Goal: Task Accomplishment & Management: Manage account settings

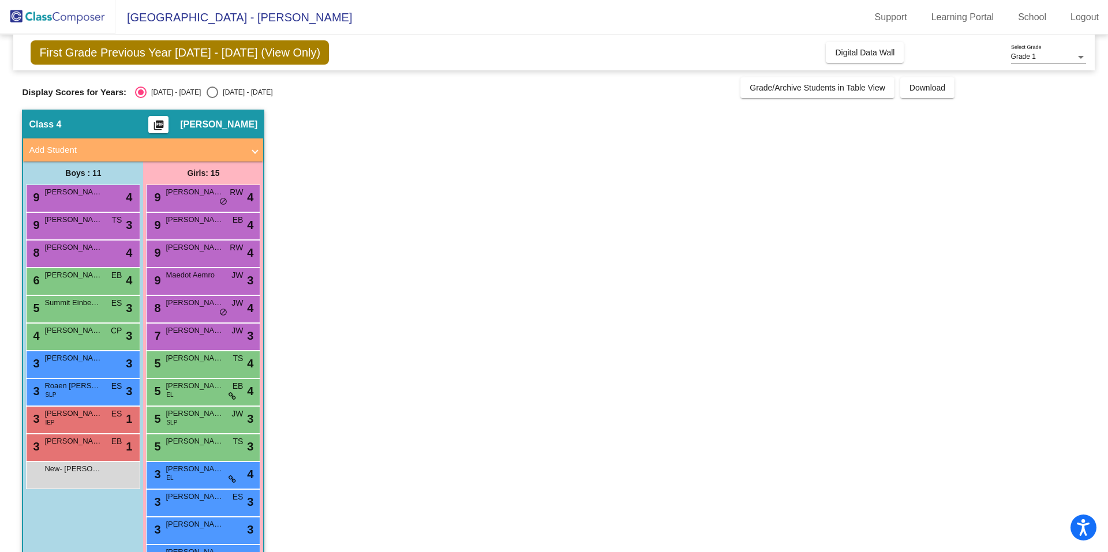
scroll to position [66, 0]
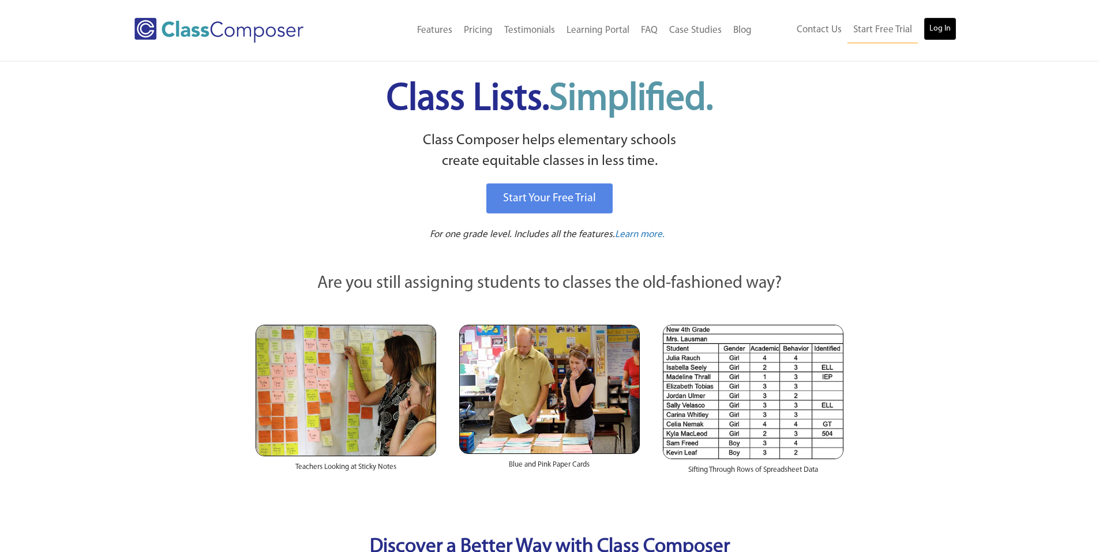
click at [943, 25] on link "Log In" at bounding box center [940, 28] width 33 height 23
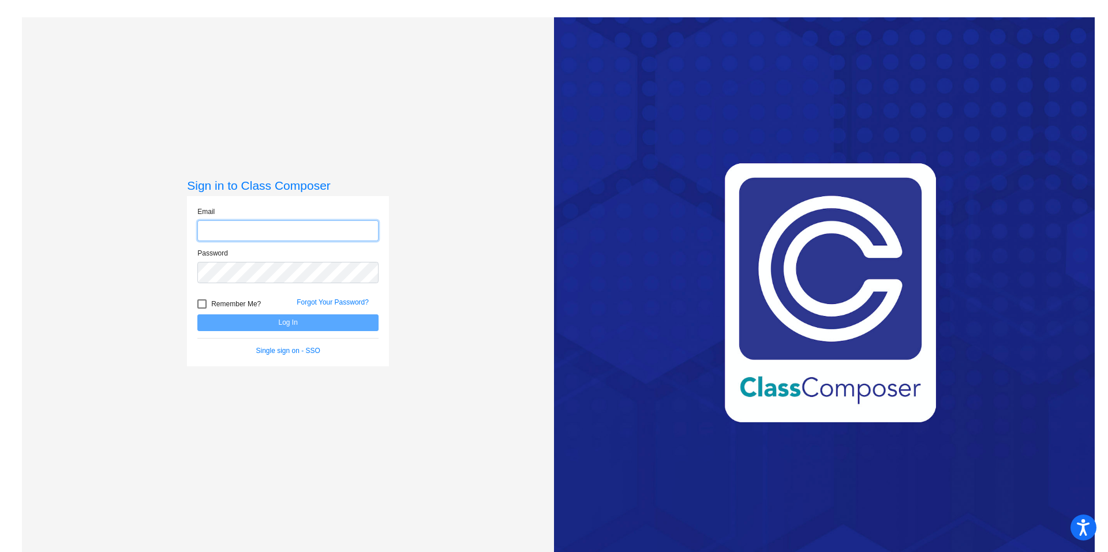
type input "emily_bruland@lkstevens.wednet.edu"
click at [289, 324] on button "Log In" at bounding box center [287, 323] width 181 height 17
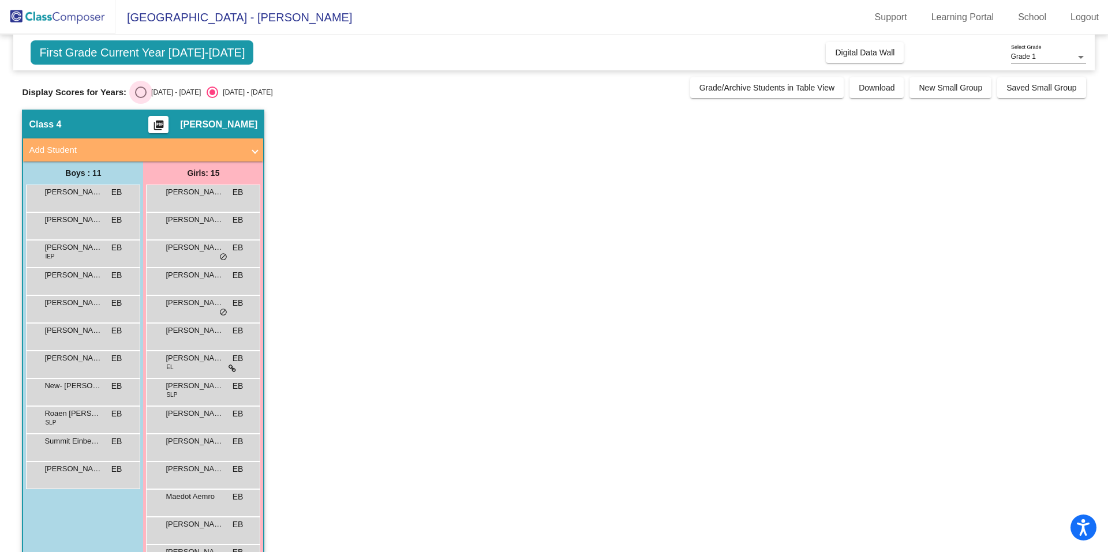
click at [146, 94] on div "Select an option" at bounding box center [141, 93] width 12 height 12
click at [141, 98] on input "2024 - 2025" at bounding box center [140, 98] width 1 height 1
radio input "true"
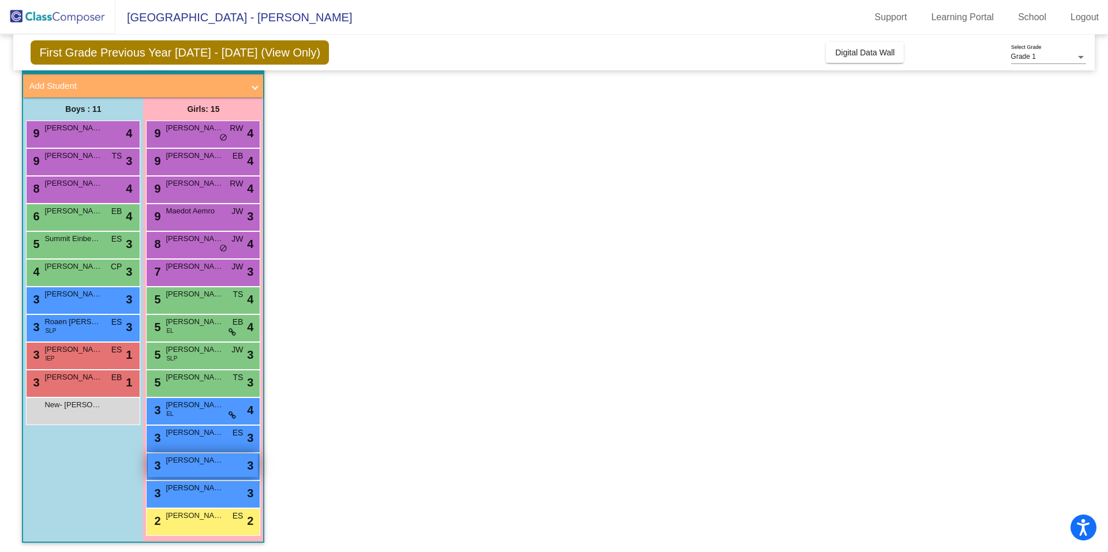
scroll to position [66, 0]
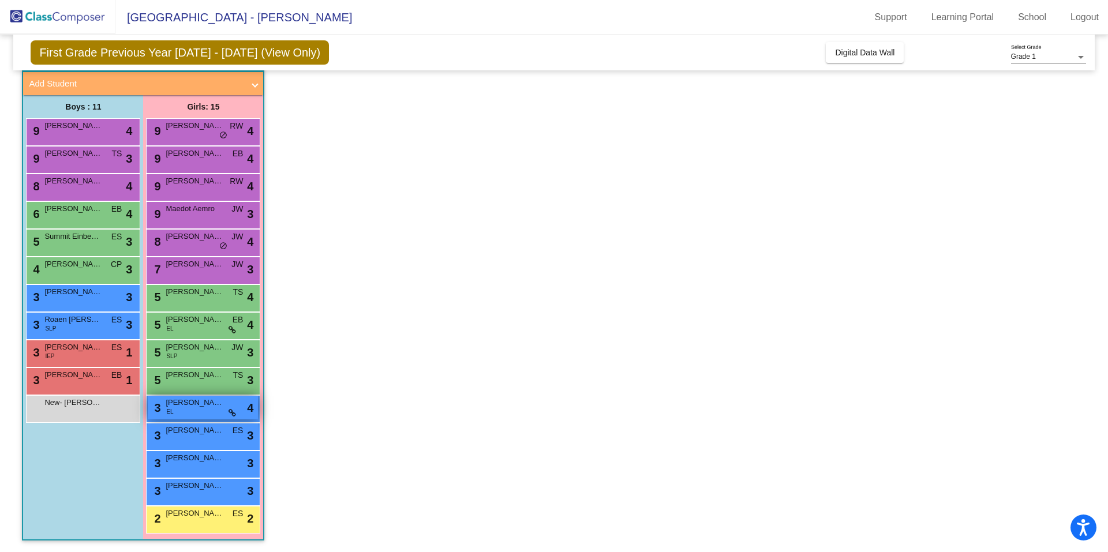
click at [177, 399] on span "Emma Voloshchuk" at bounding box center [195, 403] width 58 height 12
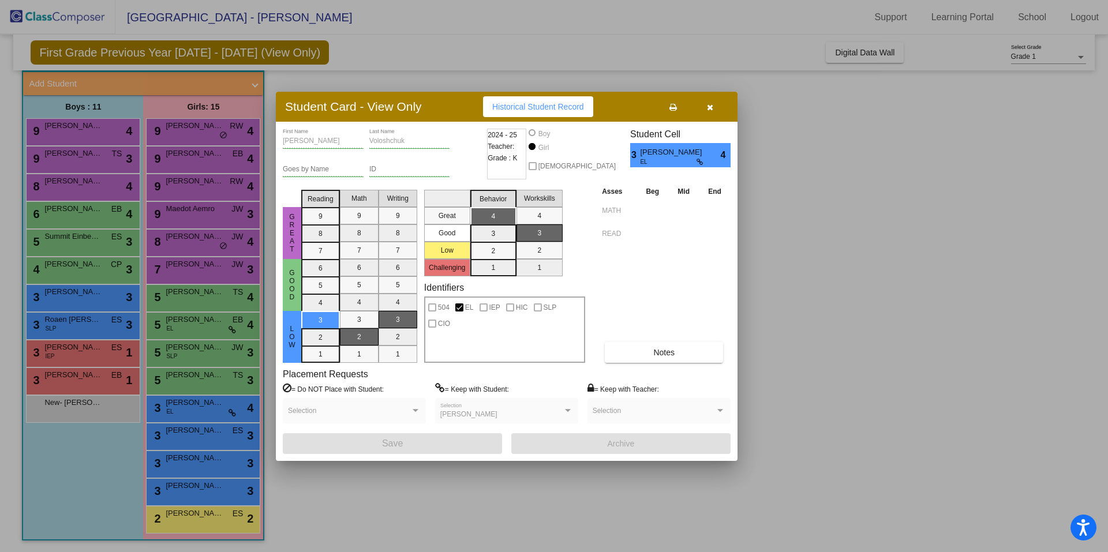
click at [704, 107] on button "button" at bounding box center [709, 106] width 37 height 21
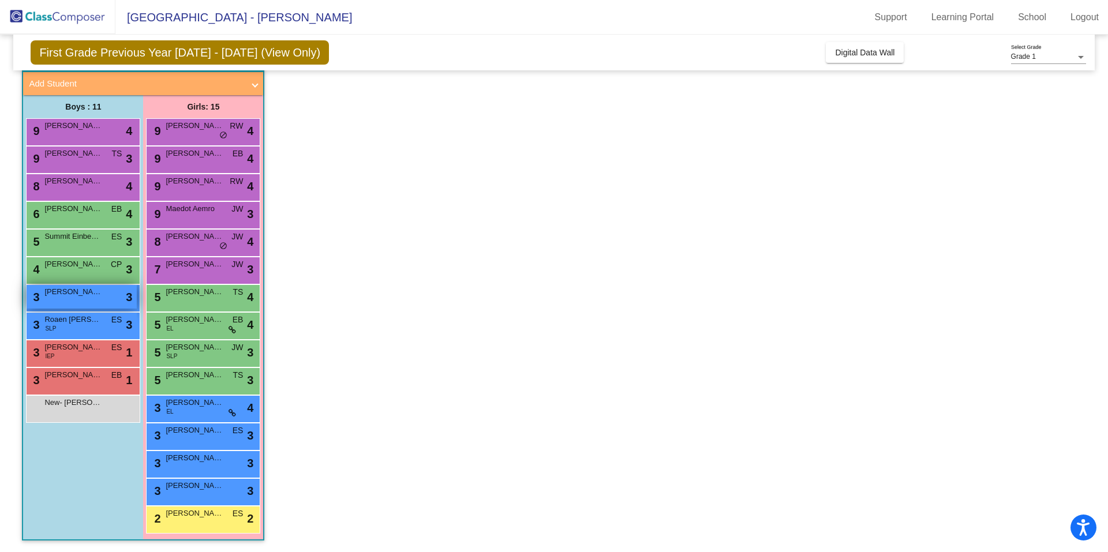
click at [102, 292] on span "Evan Negash" at bounding box center [73, 292] width 58 height 12
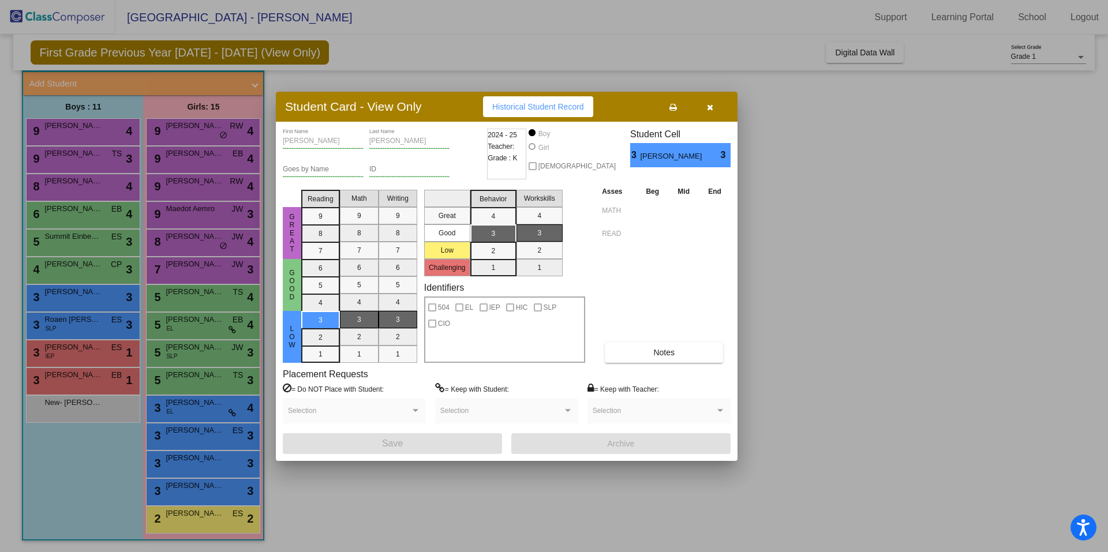
click at [714, 104] on button "button" at bounding box center [709, 106] width 37 height 21
